Goal: Check status: Verify the current state of an ongoing process or item

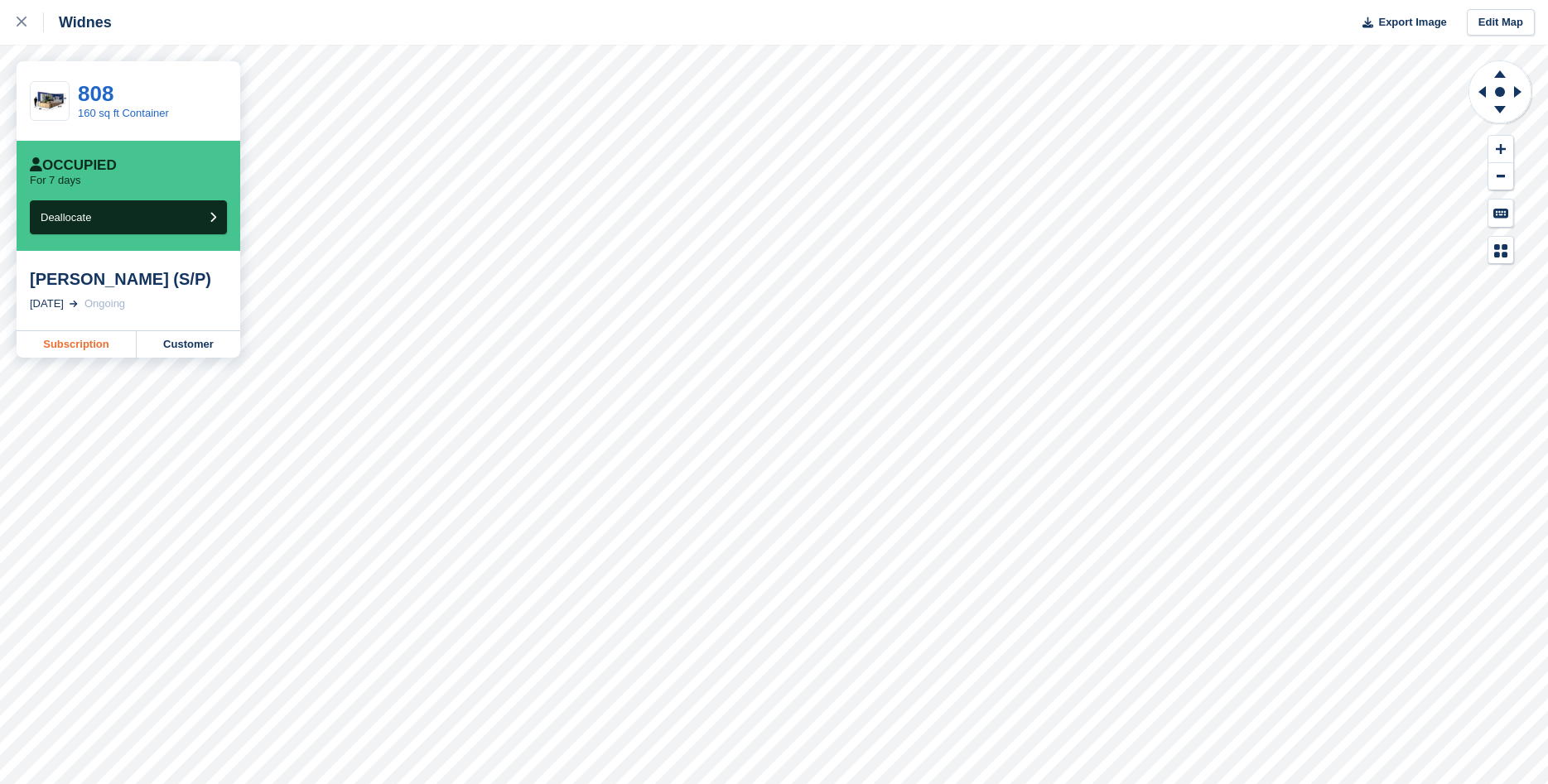
click at [74, 345] on link "Subscription" at bounding box center [77, 344] width 120 height 27
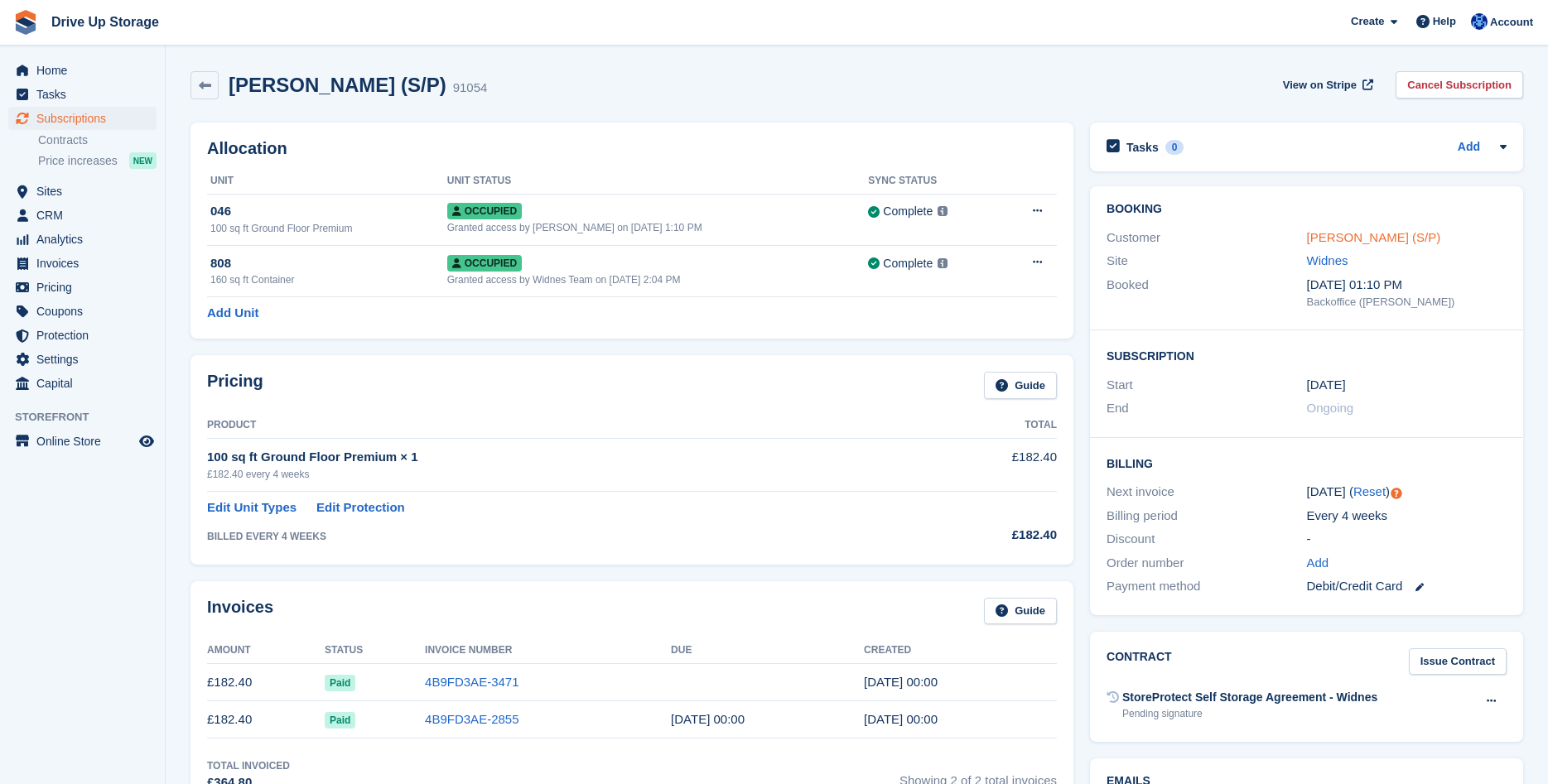
click at [1308, 239] on link "[PERSON_NAME] (S/P)" at bounding box center [1374, 237] width 134 height 14
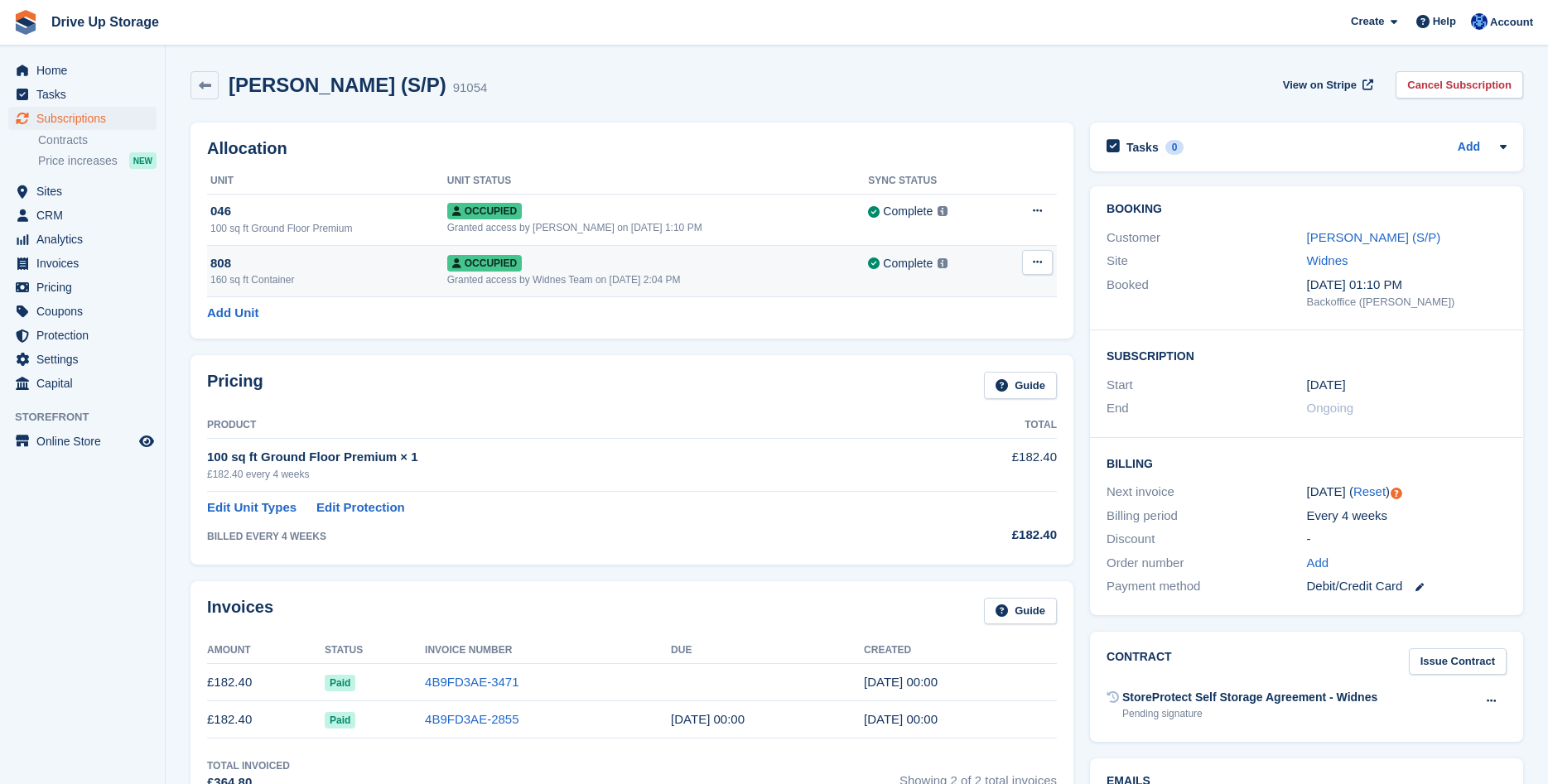
click at [265, 270] on div "808" at bounding box center [329, 263] width 237 height 19
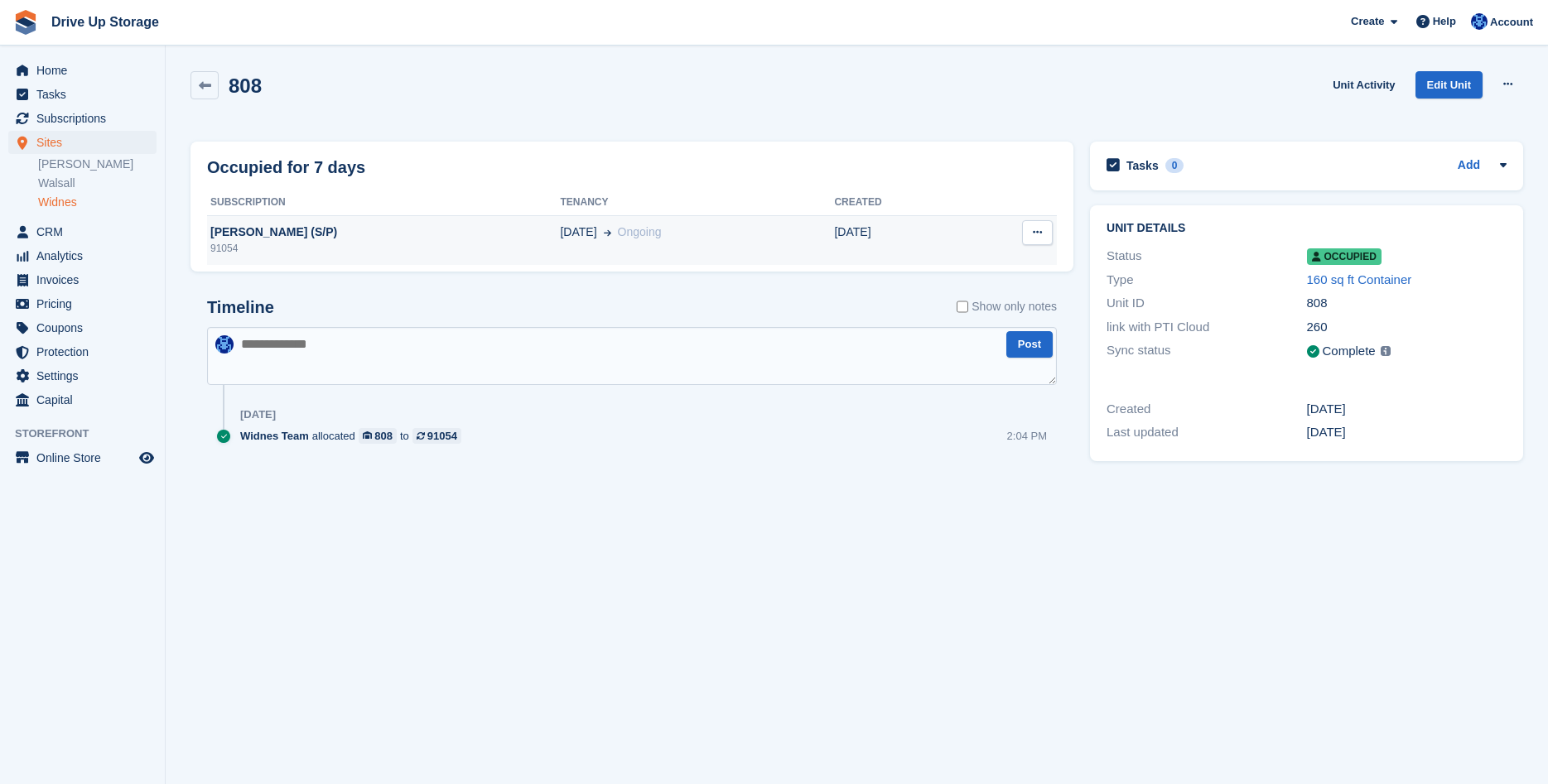
click at [310, 232] on div "[PERSON_NAME] (S/P)" at bounding box center [384, 232] width 353 height 18
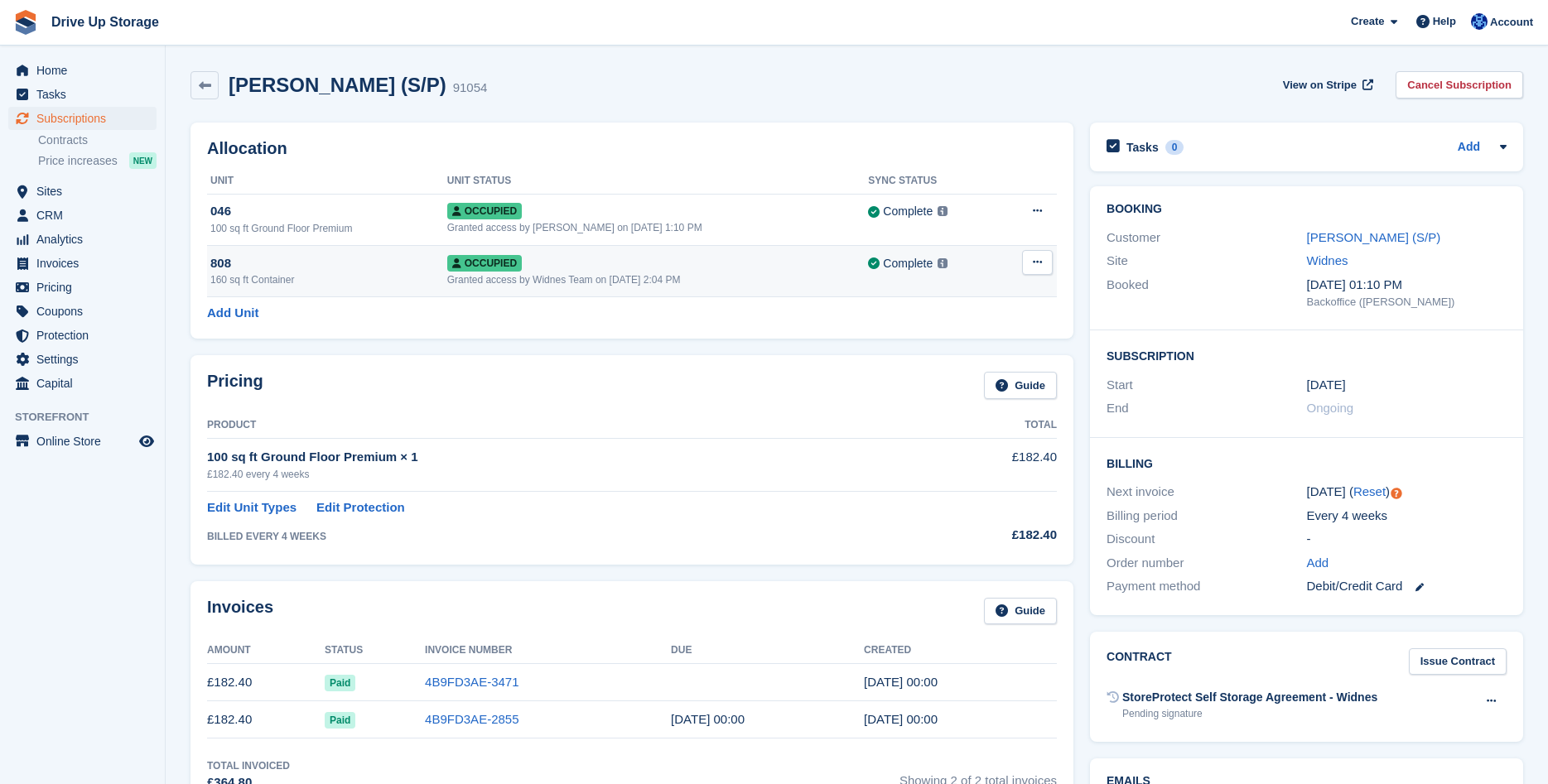
click at [1037, 267] on icon at bounding box center [1037, 262] width 9 height 11
click at [1473, 300] on div "Backoffice ([PERSON_NAME])" at bounding box center [1407, 303] width 200 height 17
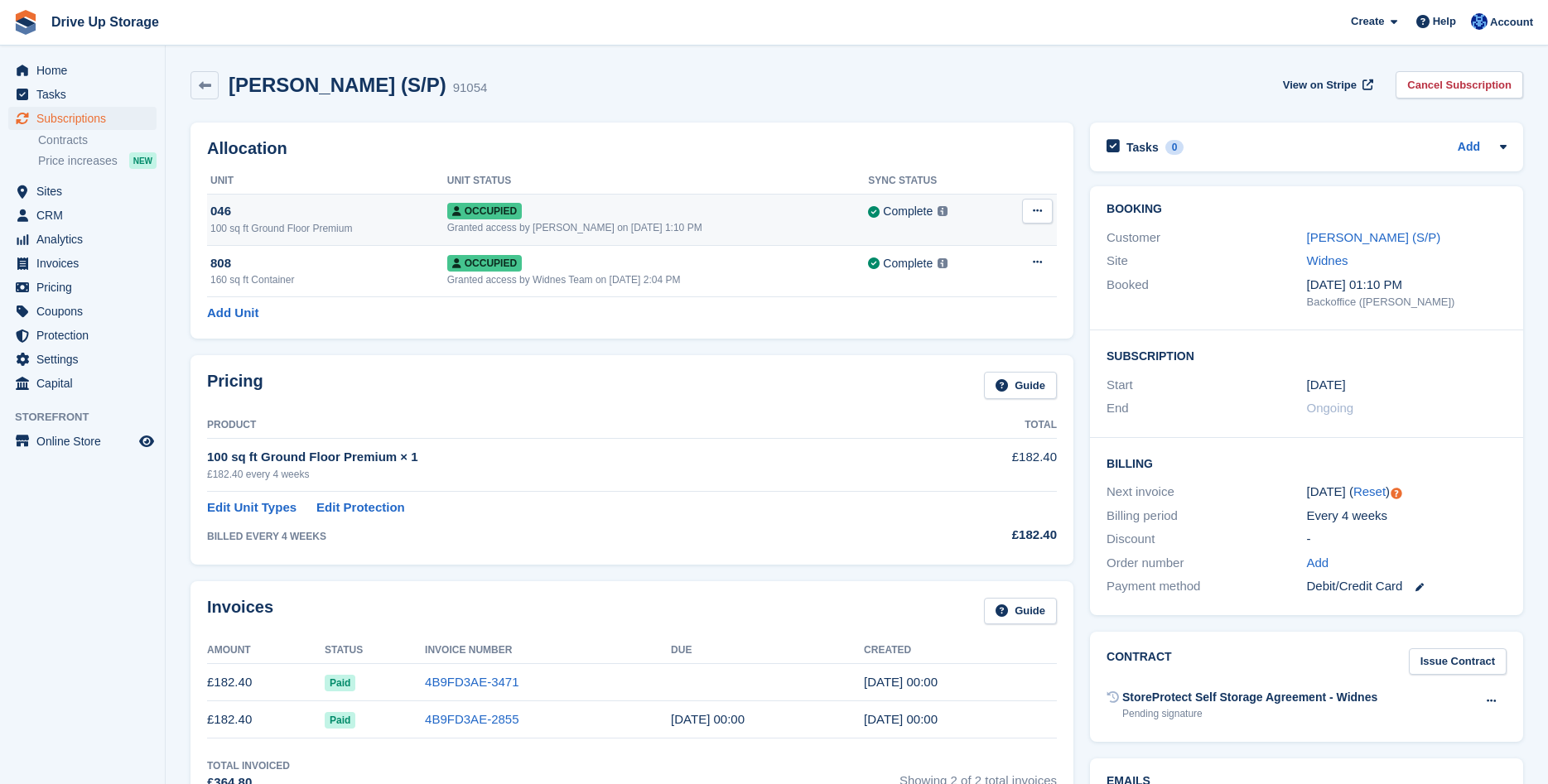
click at [1040, 216] on icon at bounding box center [1037, 211] width 9 height 11
click at [1345, 236] on link "[PERSON_NAME] (S/P)" at bounding box center [1374, 237] width 134 height 14
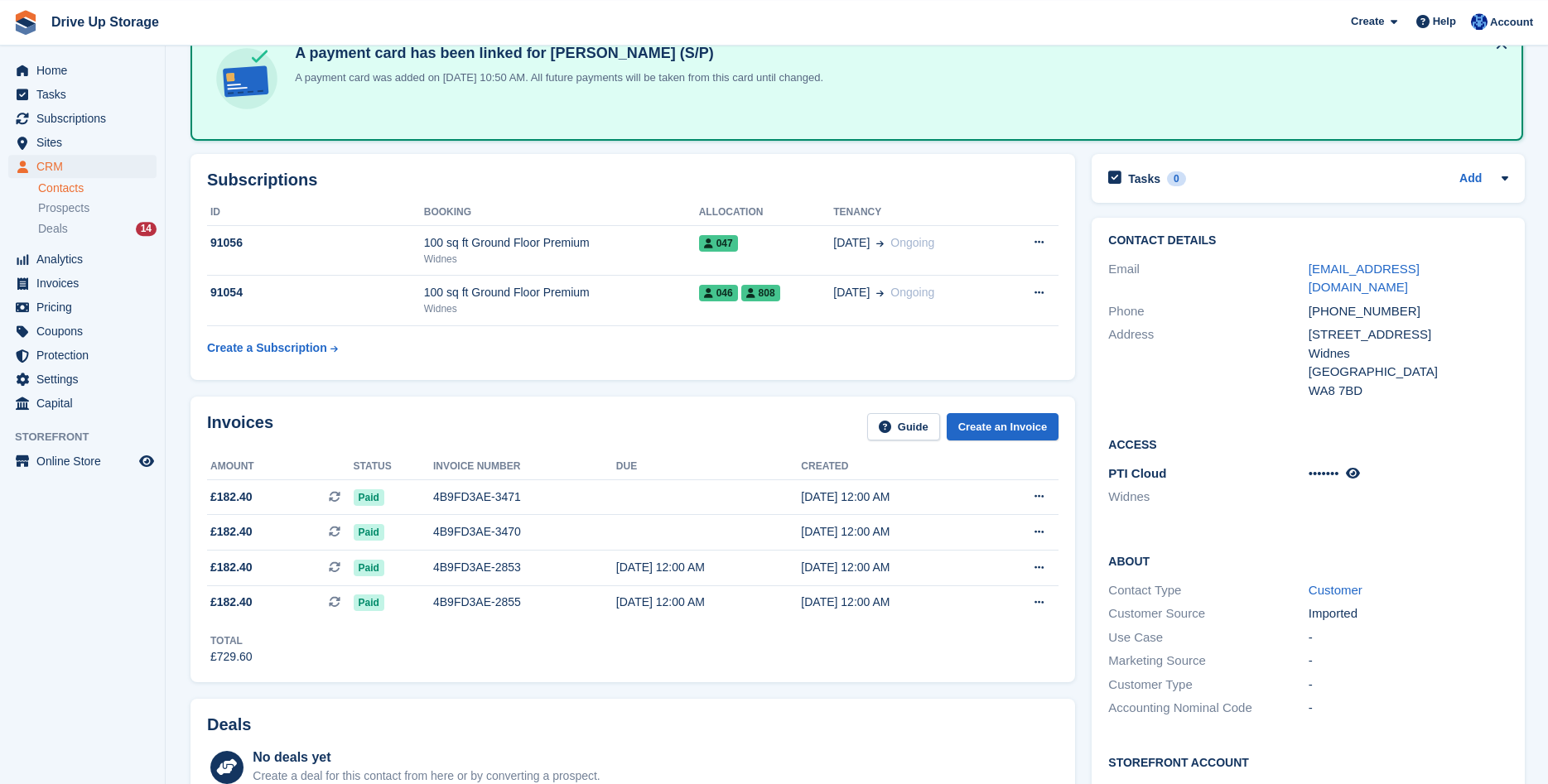
scroll to position [84, 0]
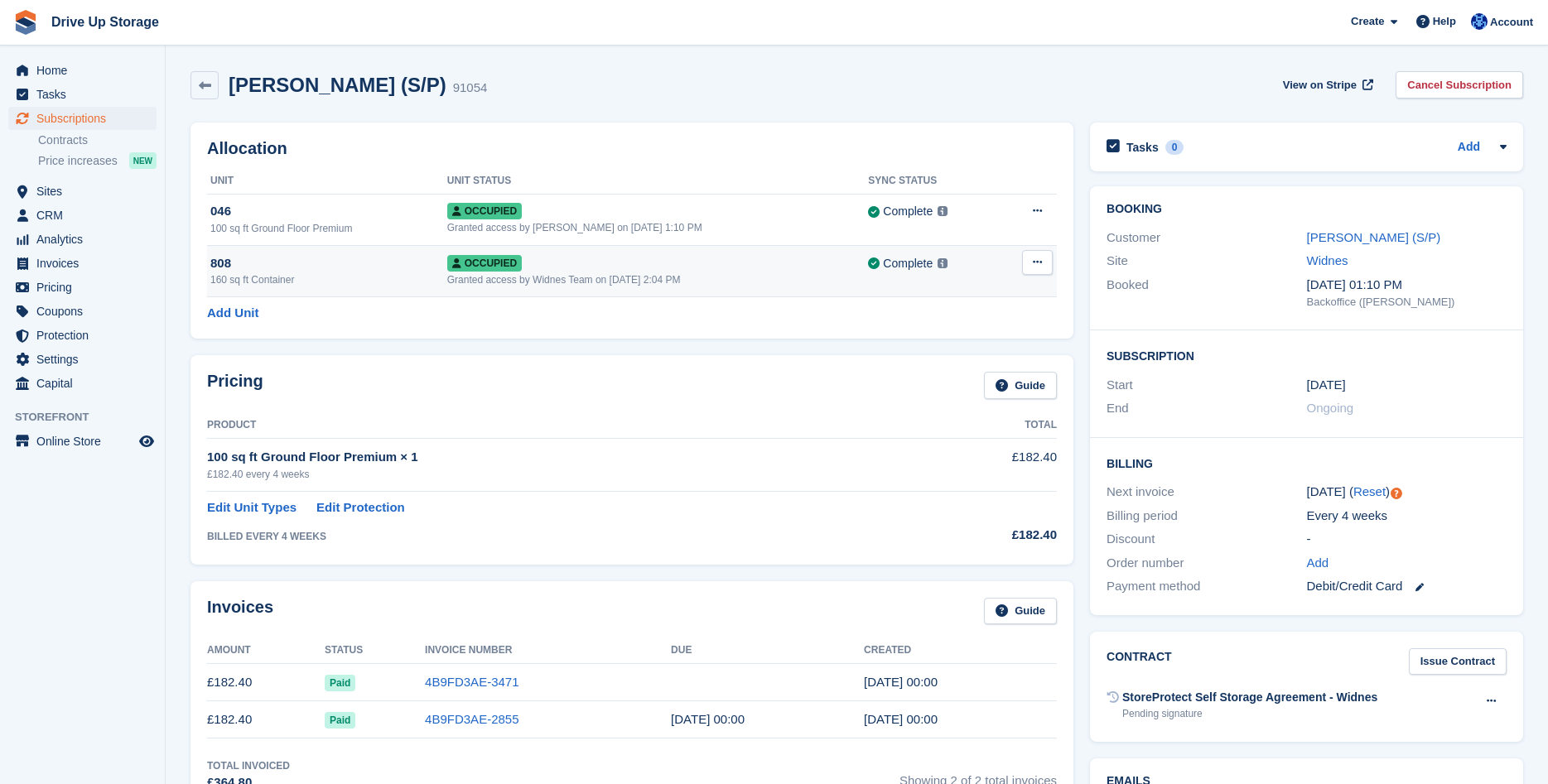
click at [392, 271] on div "808" at bounding box center [329, 263] width 237 height 19
click at [937, 265] on img at bounding box center [943, 263] width 10 height 10
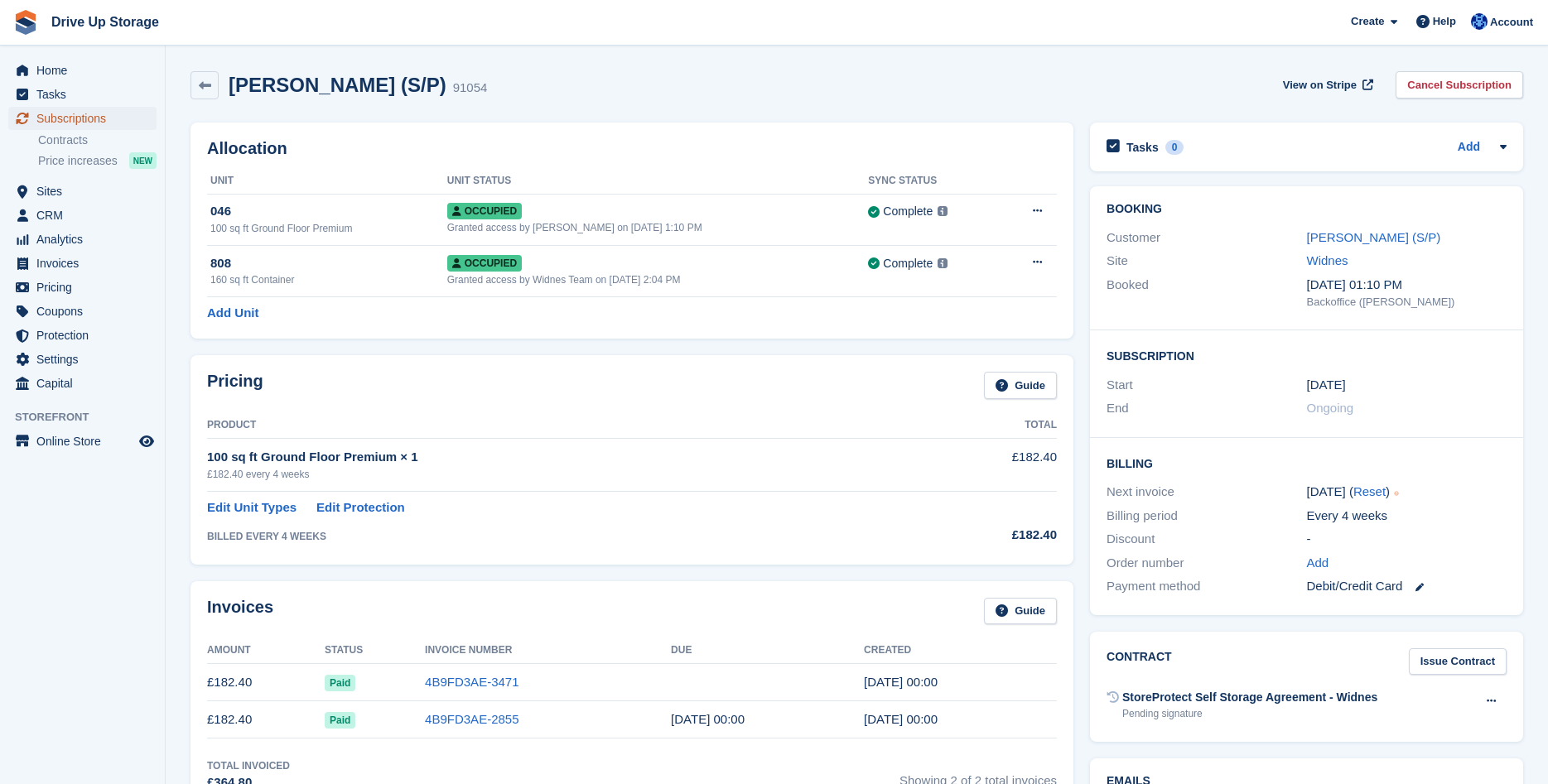
click at [56, 118] on span "Subscriptions" at bounding box center [86, 119] width 100 height 23
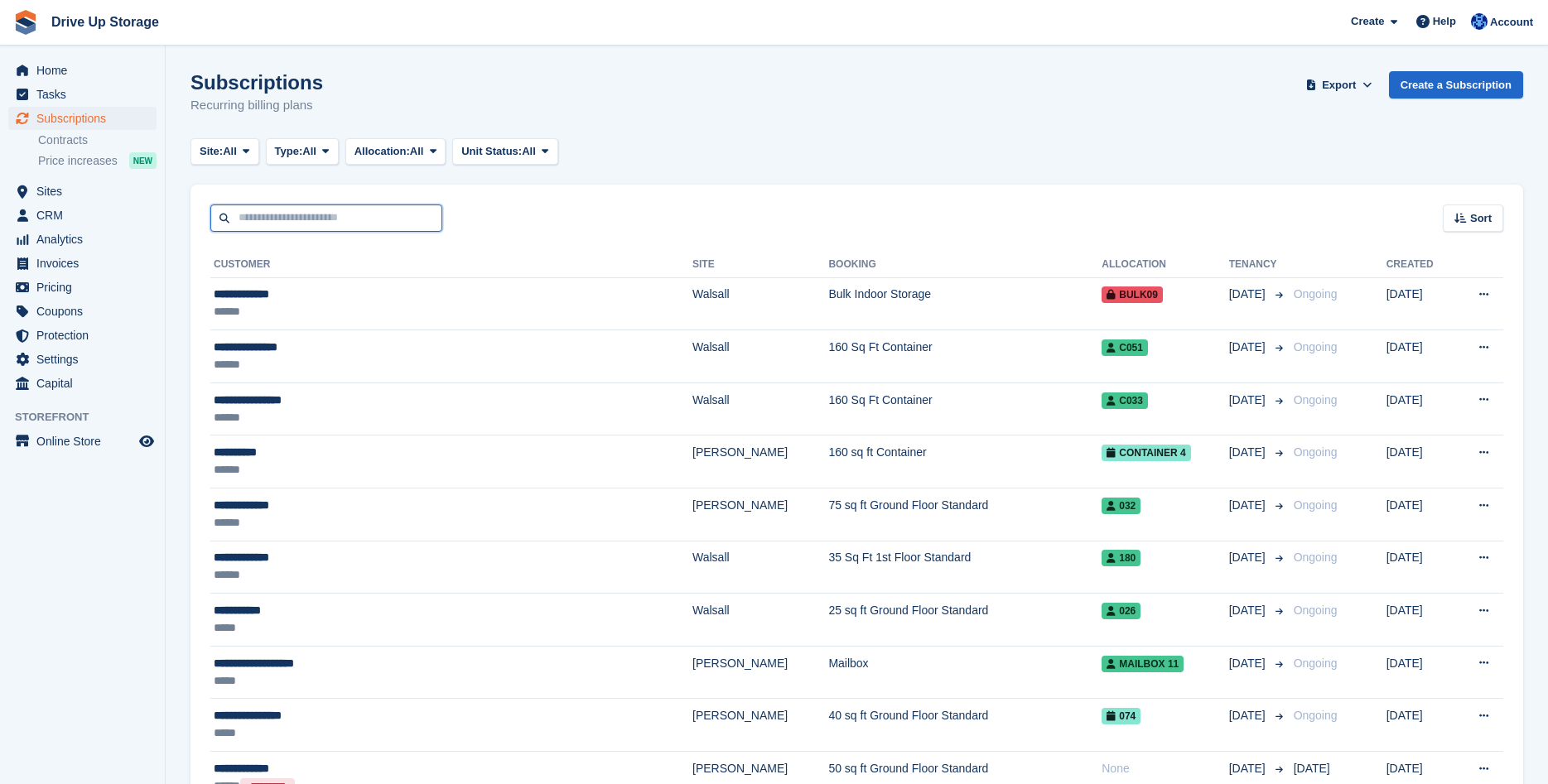
click at [274, 211] on input "text" at bounding box center [326, 218] width 232 height 28
type input "**********"
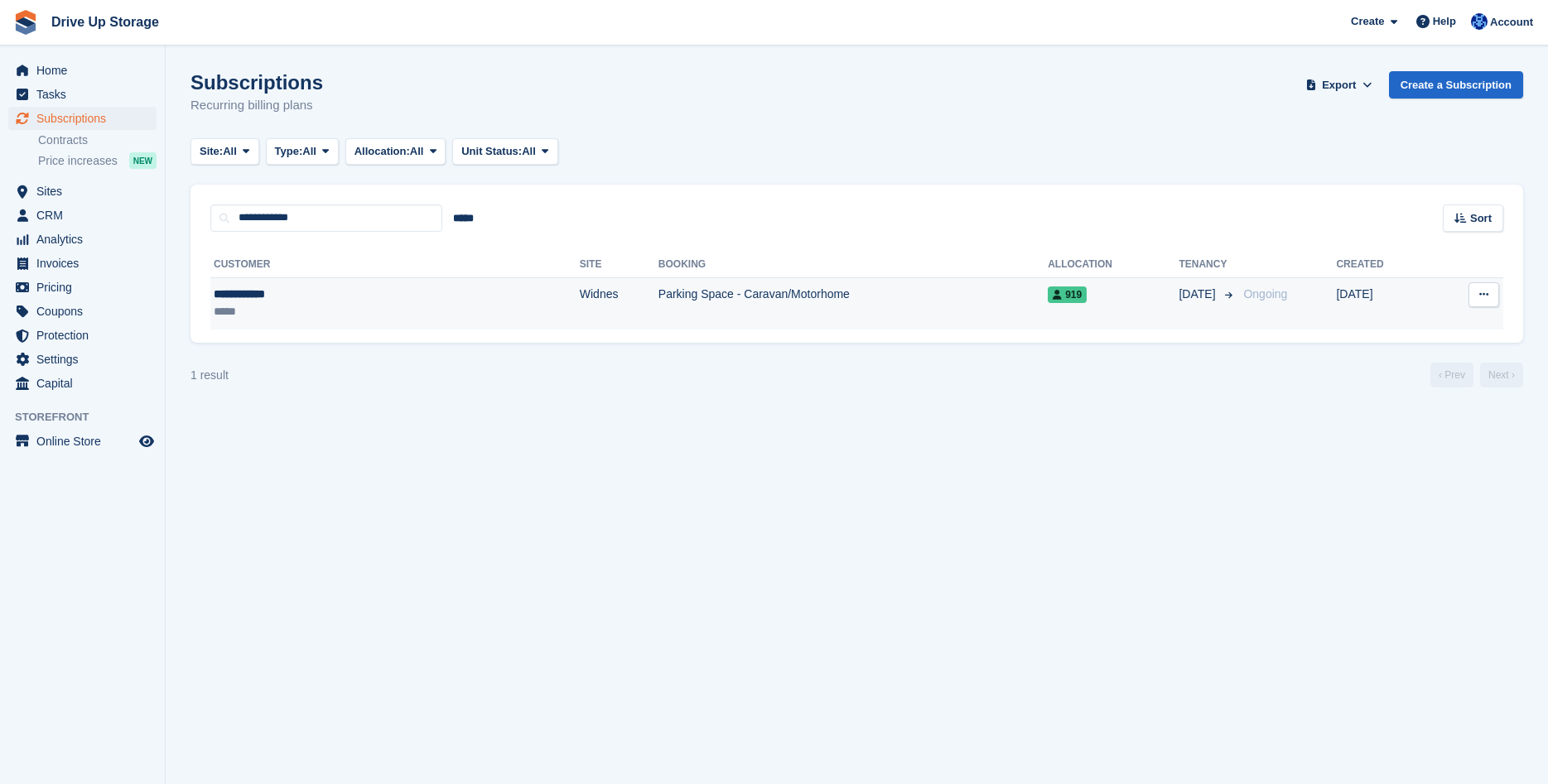
click at [349, 295] on div "**********" at bounding box center [303, 294] width 178 height 18
